Goal: Check status: Check status

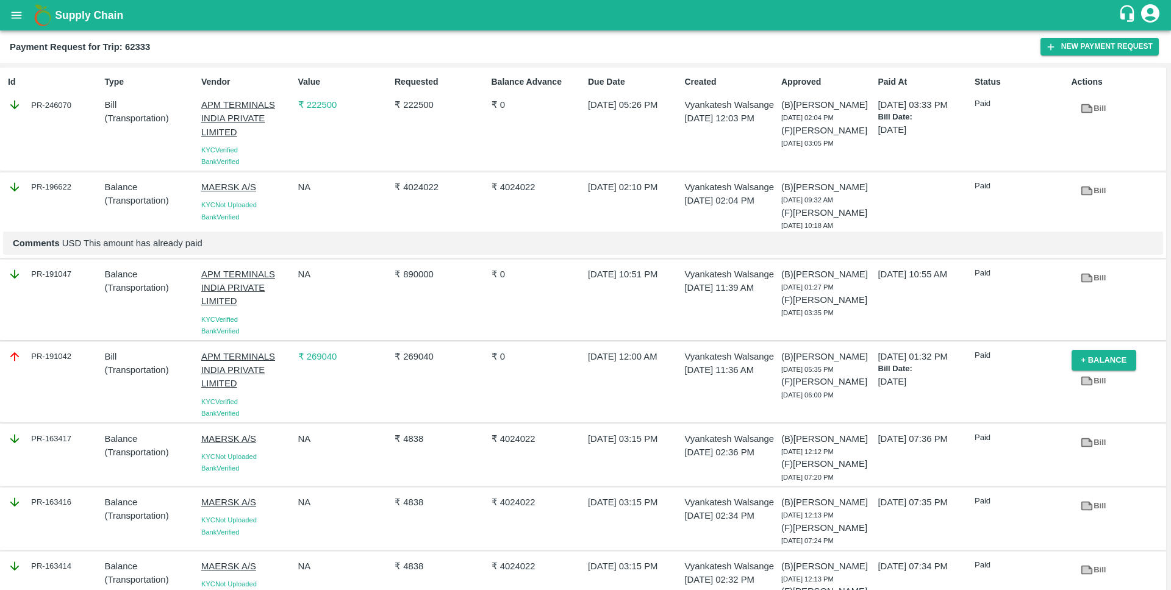
click at [59, 187] on div "PR-196622" at bounding box center [53, 187] width 91 height 13
copy div "196622"
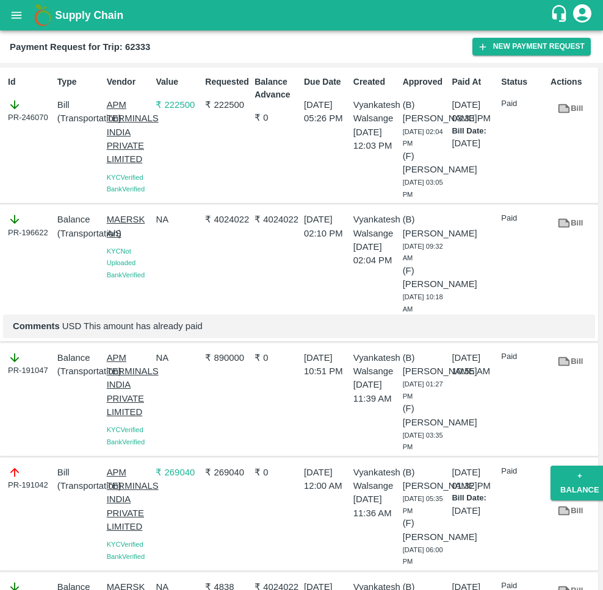
click at [34, 238] on div "PR-196622" at bounding box center [30, 226] width 45 height 26
copy div "196622"
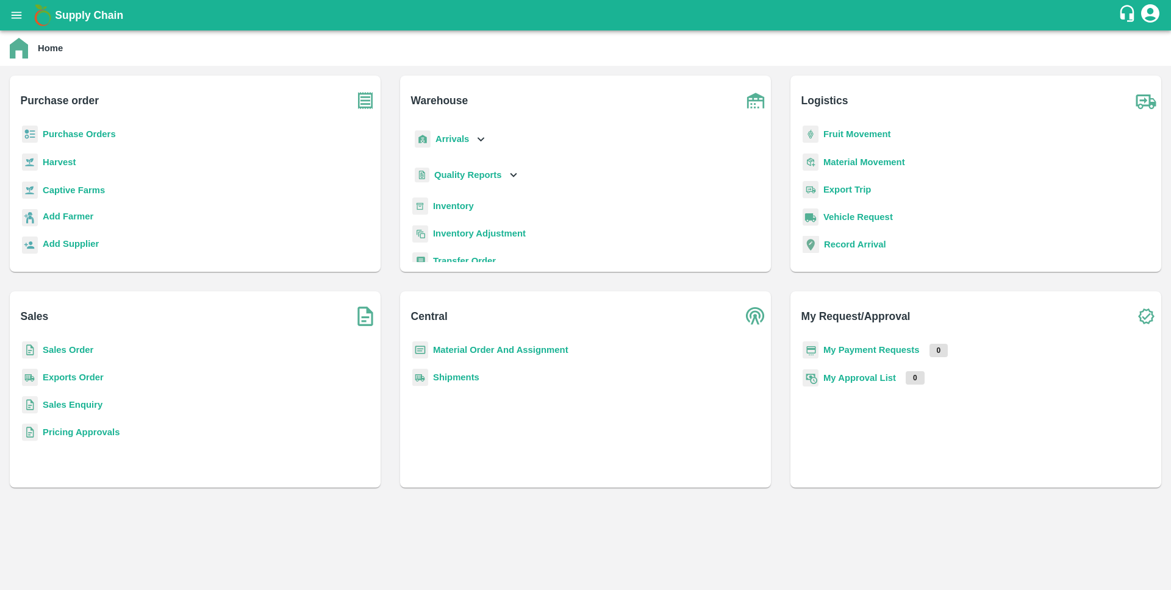
click at [64, 350] on b "Sales Order" at bounding box center [68, 350] width 51 height 10
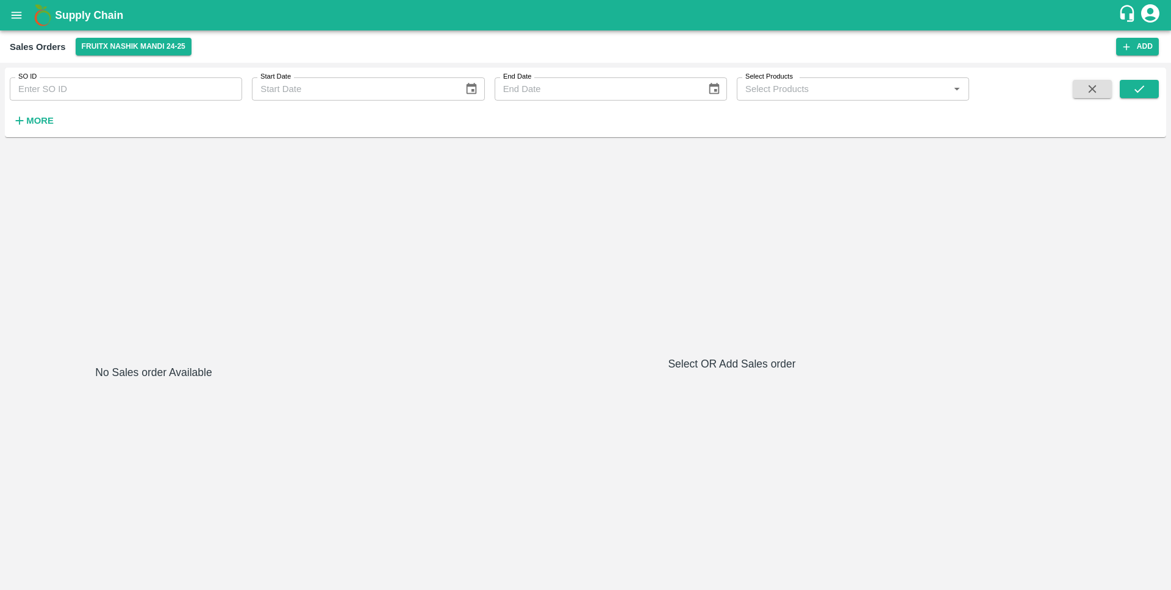
click at [98, 93] on input "SO ID" at bounding box center [126, 88] width 232 height 23
paste input "570321"
type input "570321"
click at [1133, 90] on icon "submit" at bounding box center [1139, 88] width 13 height 13
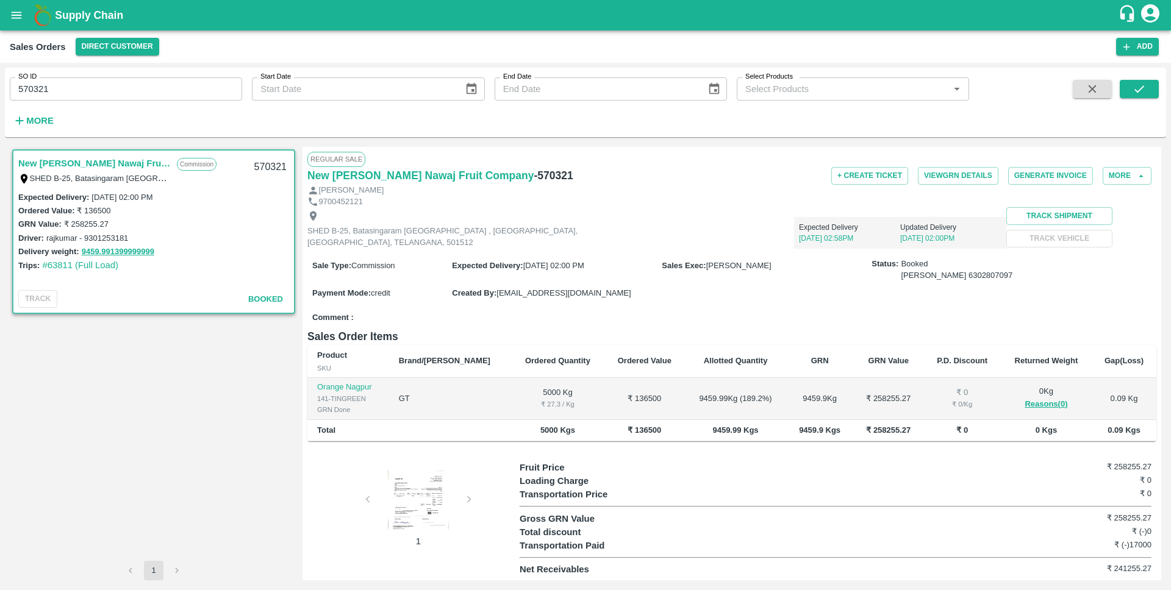
scroll to position [1, 0]
